Goal: Contribute content: Add original content to the website for others to see

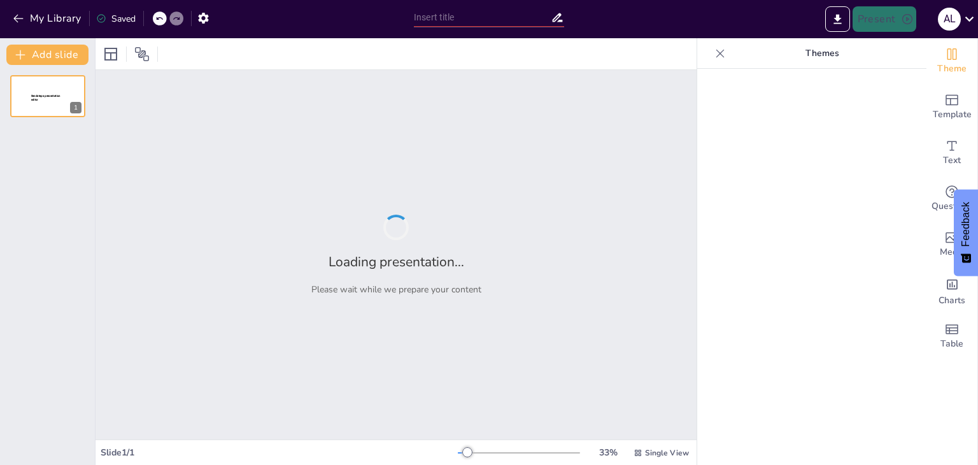
type input "Redefiniendo la Educación: El Enfoque por Competencias como Filosofía Pedagógica"
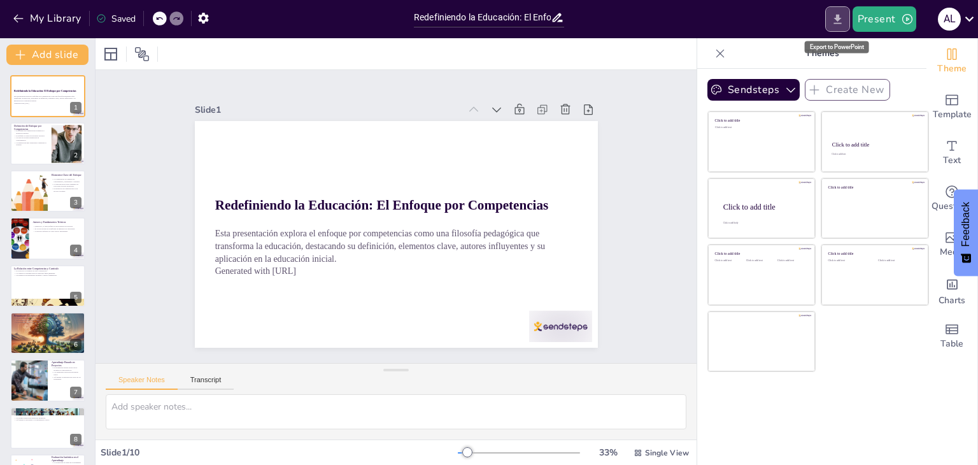
click at [832, 14] on icon "Export to PowerPoint" at bounding box center [837, 19] width 13 height 13
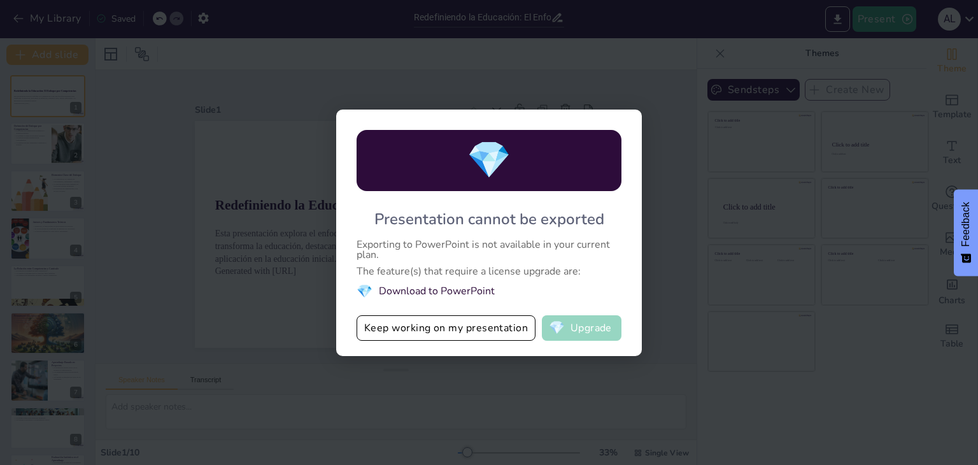
click at [593, 332] on button "💎 Upgrade" at bounding box center [582, 327] width 80 height 25
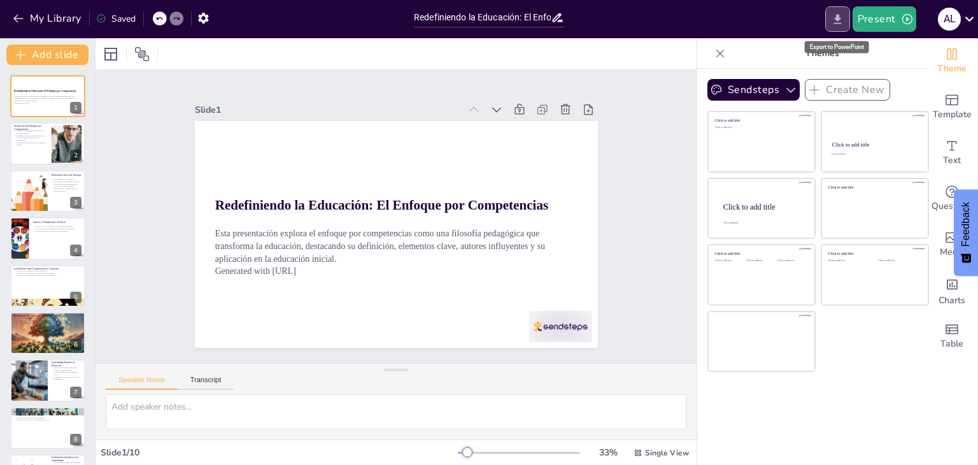
click at [842, 17] on icon "Export to PowerPoint" at bounding box center [837, 19] width 13 height 13
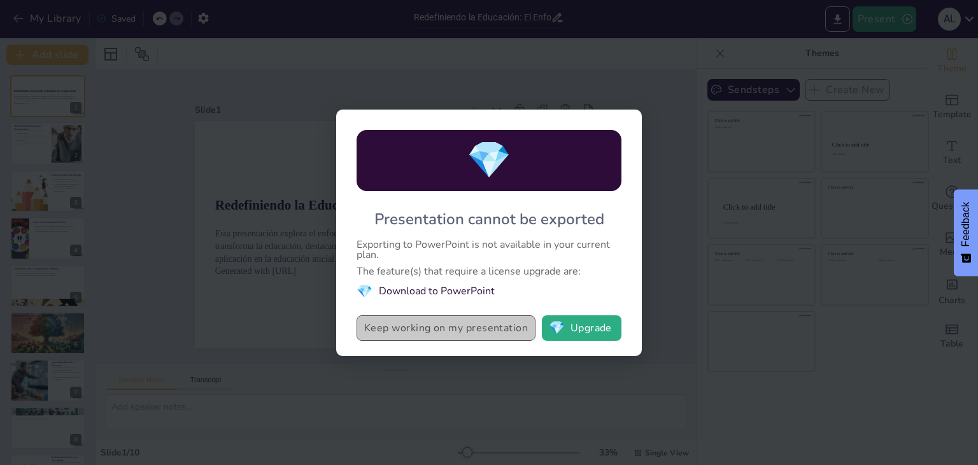
click at [431, 332] on button "Keep working on my presentation" at bounding box center [446, 327] width 179 height 25
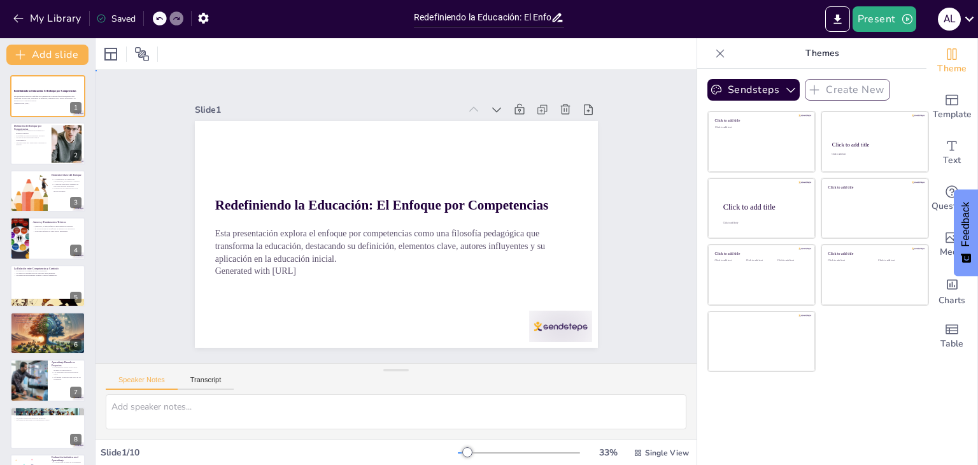
click at [615, 218] on div "Slide 1 Redefiniendo la Educación: El Enfoque por Competencias Esta presentació…" at bounding box center [396, 216] width 518 height 355
click at [57, 139] on button at bounding box center [55, 133] width 15 height 15
type textarea "Este punto destaca la esencia del enfoque por competencias, que busca no solo l…"
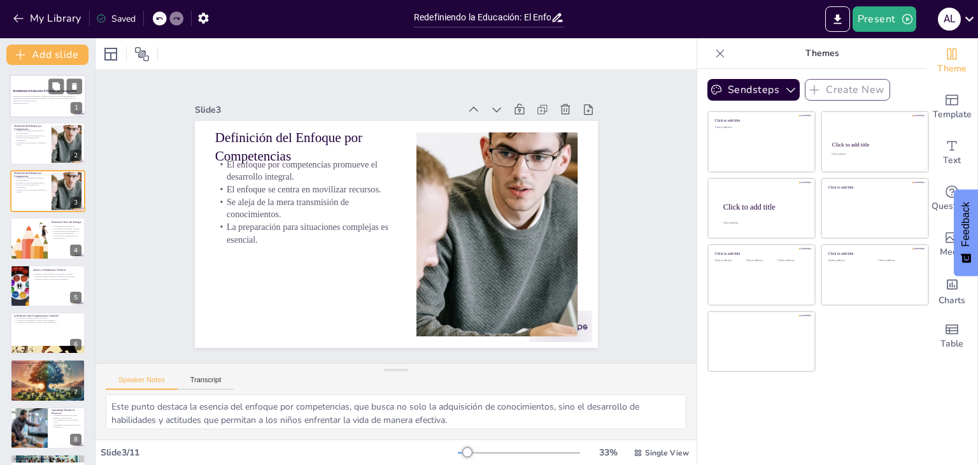
click at [38, 104] on div "Esta presentación explora el enfoque por competencias como una filosofía pedagó…" at bounding box center [47, 99] width 69 height 11
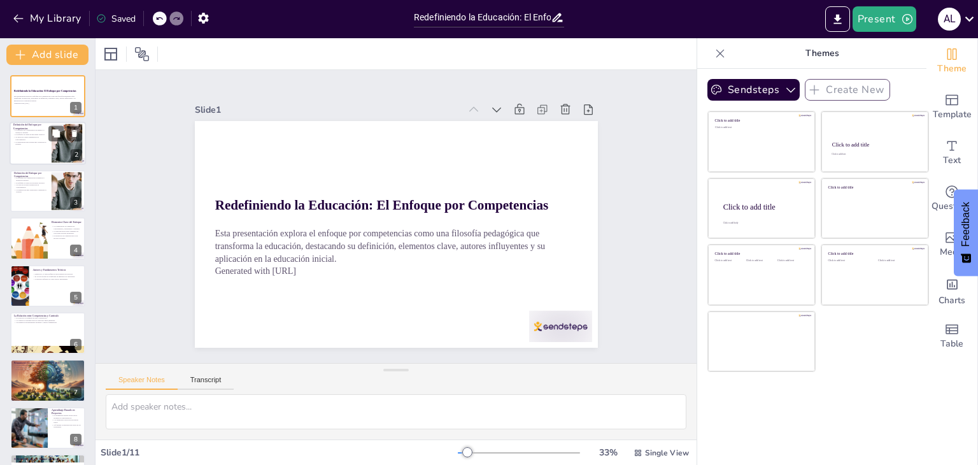
click at [31, 148] on div at bounding box center [48, 143] width 76 height 43
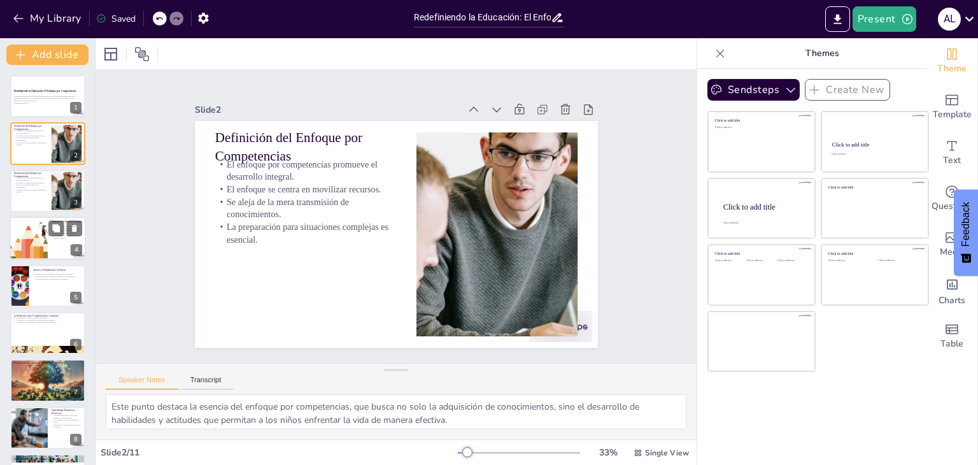
click at [31, 238] on div at bounding box center [28, 238] width 69 height 43
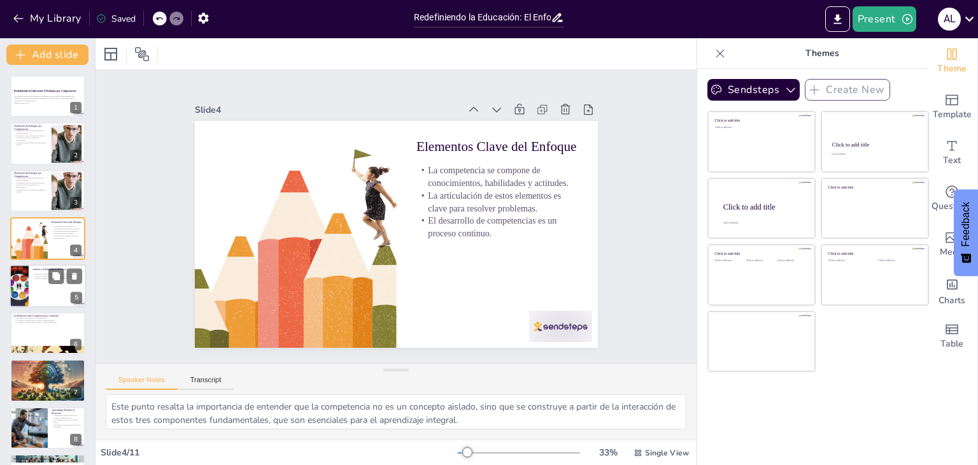
click at [39, 286] on div at bounding box center [48, 285] width 76 height 43
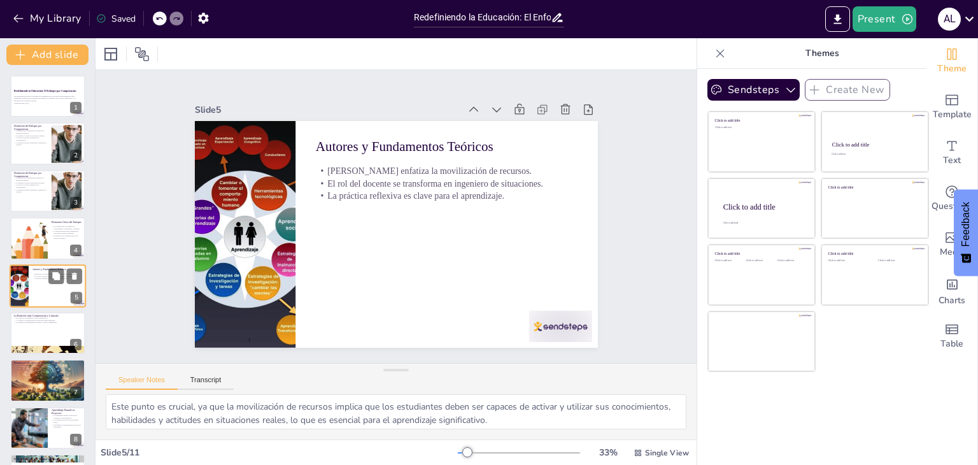
scroll to position [20, 0]
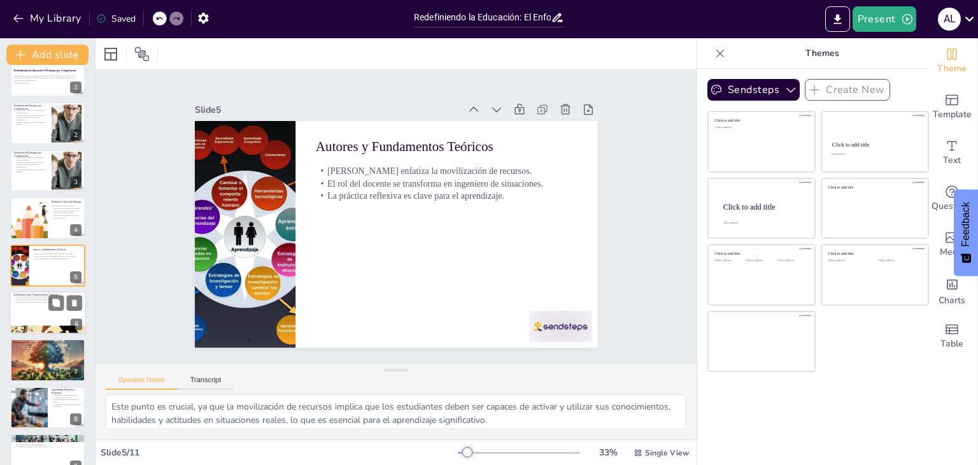
click at [38, 320] on div at bounding box center [48, 312] width 76 height 43
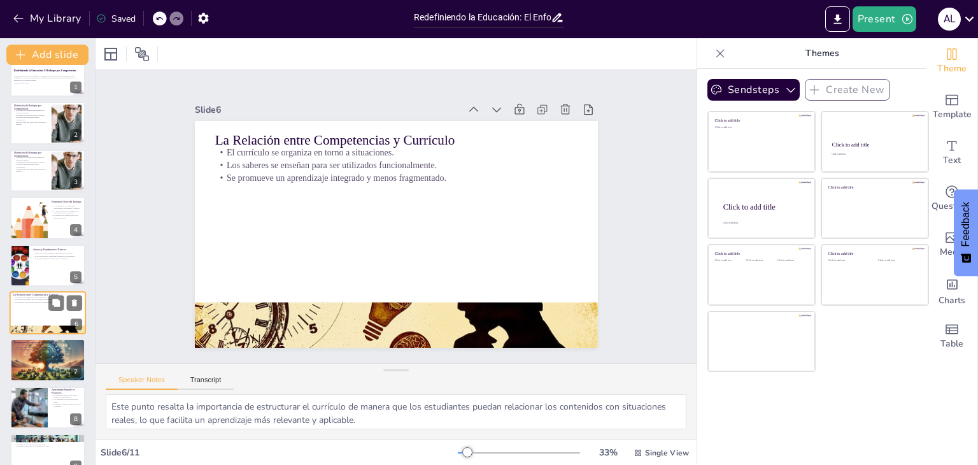
scroll to position [68, 0]
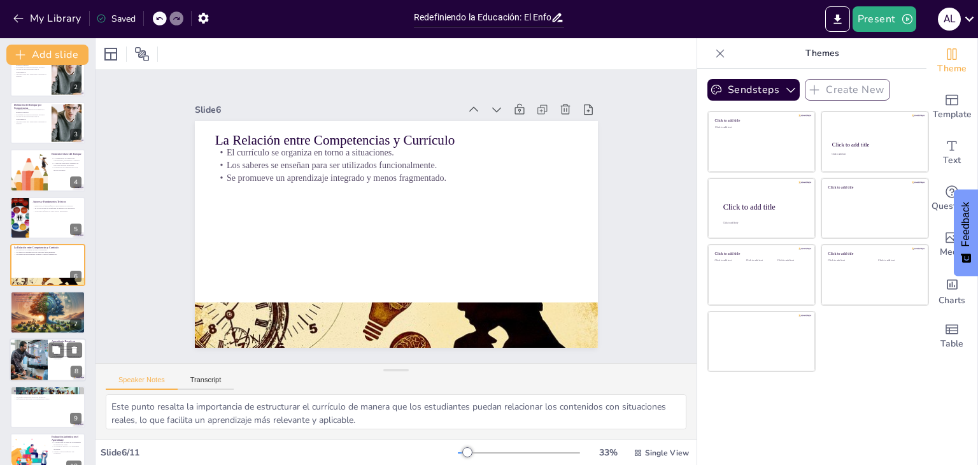
click at [39, 348] on div at bounding box center [28, 359] width 65 height 43
type textarea "La investigación es un componente clave del aprendizaje basado en proyectos, ya…"
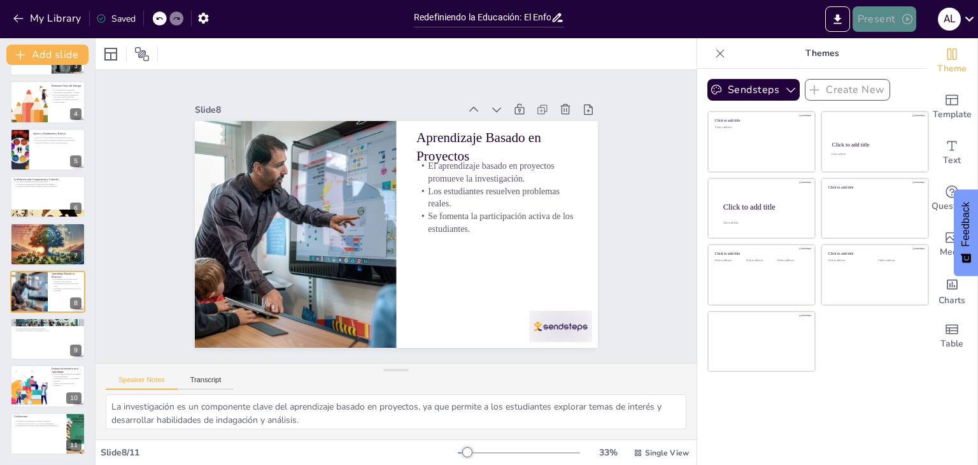
click at [889, 21] on button "Present" at bounding box center [885, 18] width 64 height 25
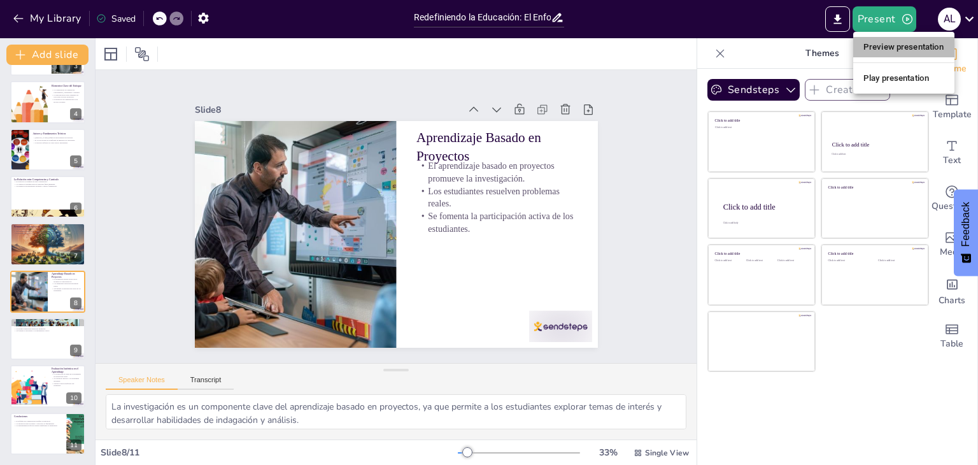
click at [899, 46] on li "Preview presentation" at bounding box center [903, 47] width 101 height 20
